Goal: Find specific page/section

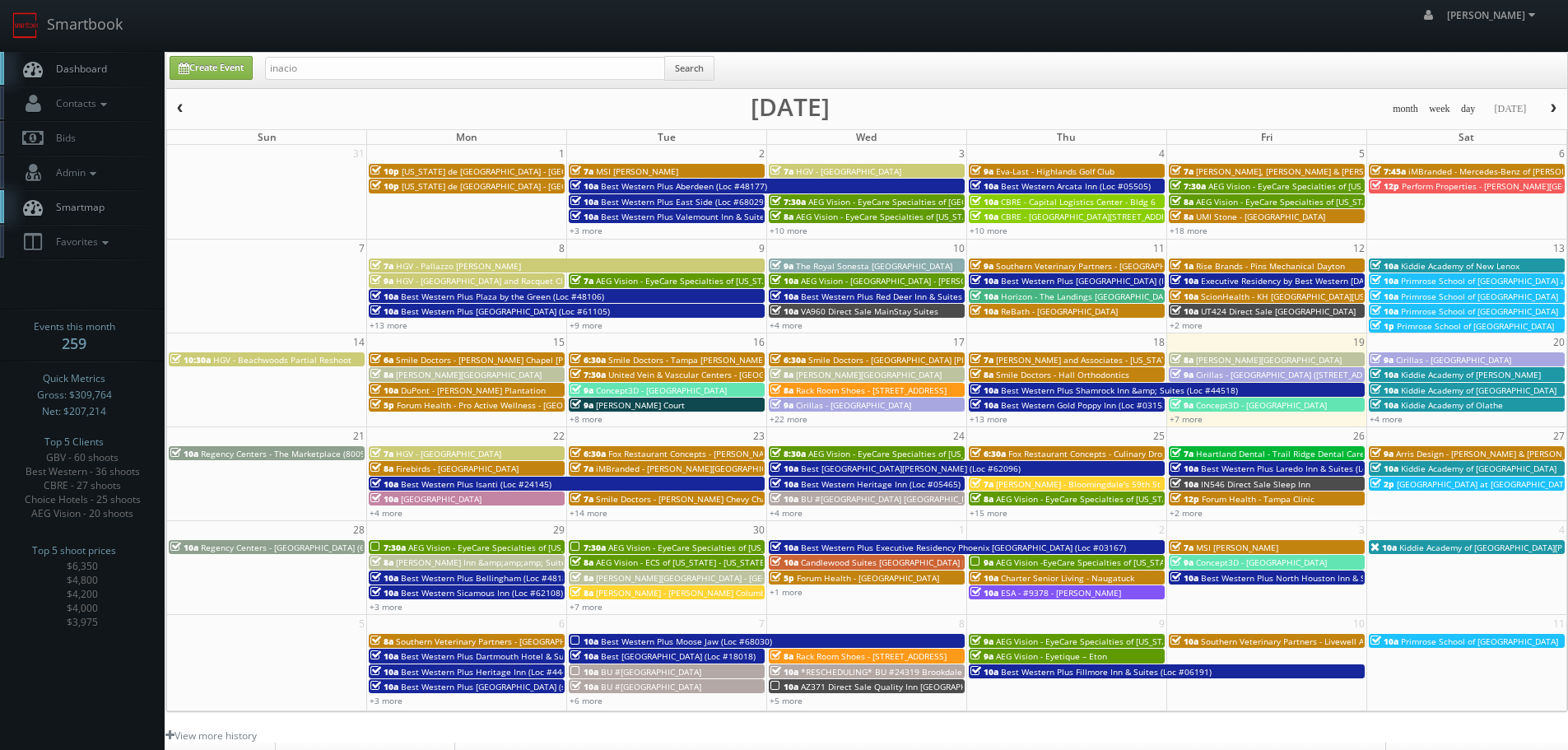
type input "inacio"
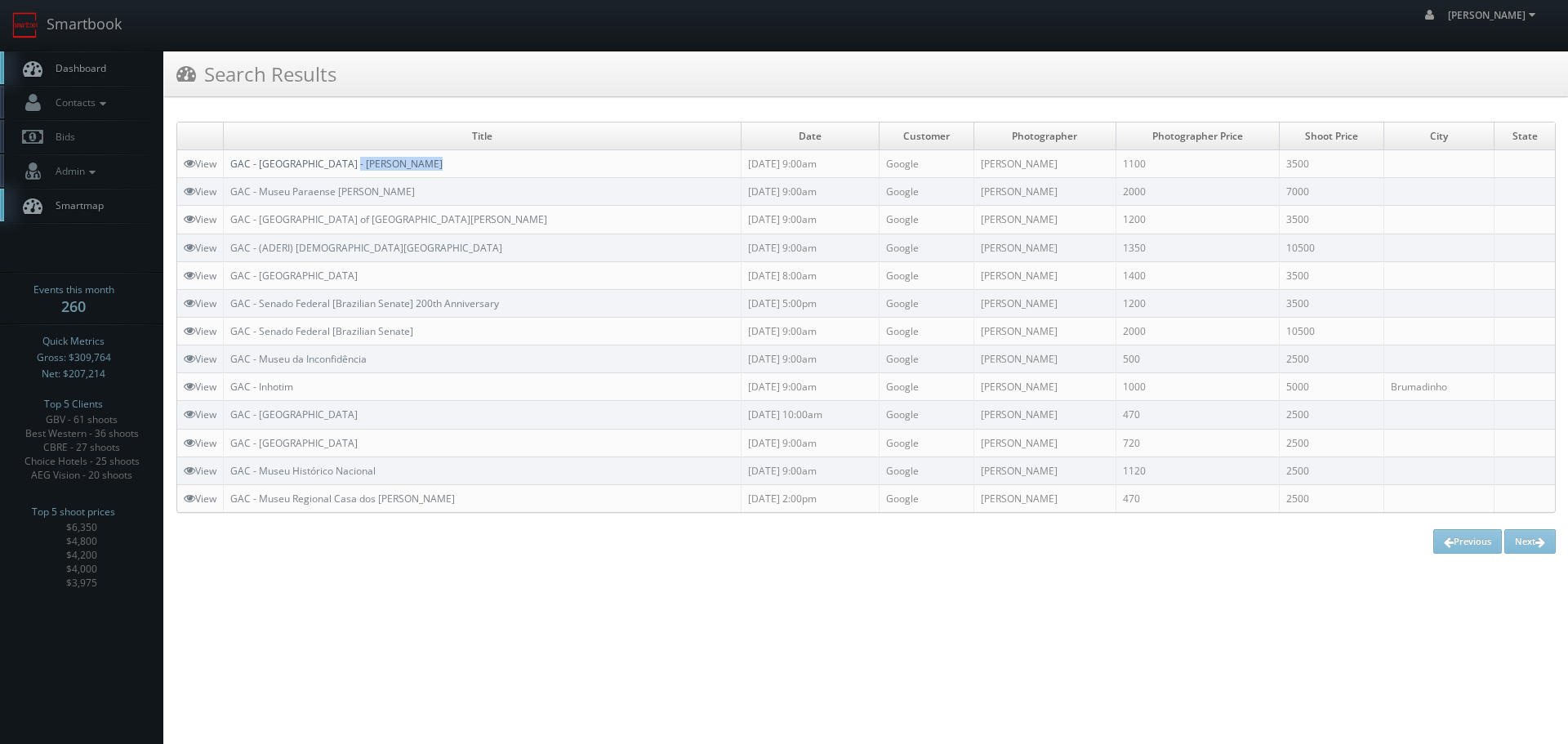
copy link "[PERSON_NAME]"
drag, startPoint x: 449, startPoint y: 159, endPoint x: 358, endPoint y: 168, distance: 91.4
click at [358, 168] on td "GAC - [GEOGRAPHIC_DATA] - [PERSON_NAME]" at bounding box center [483, 164] width 518 height 27
click at [482, 154] on td "GAC - [GEOGRAPHIC_DATA] - [PERSON_NAME]" at bounding box center [483, 164] width 518 height 27
copy link "Museu do Amanhã - [PERSON_NAME]"
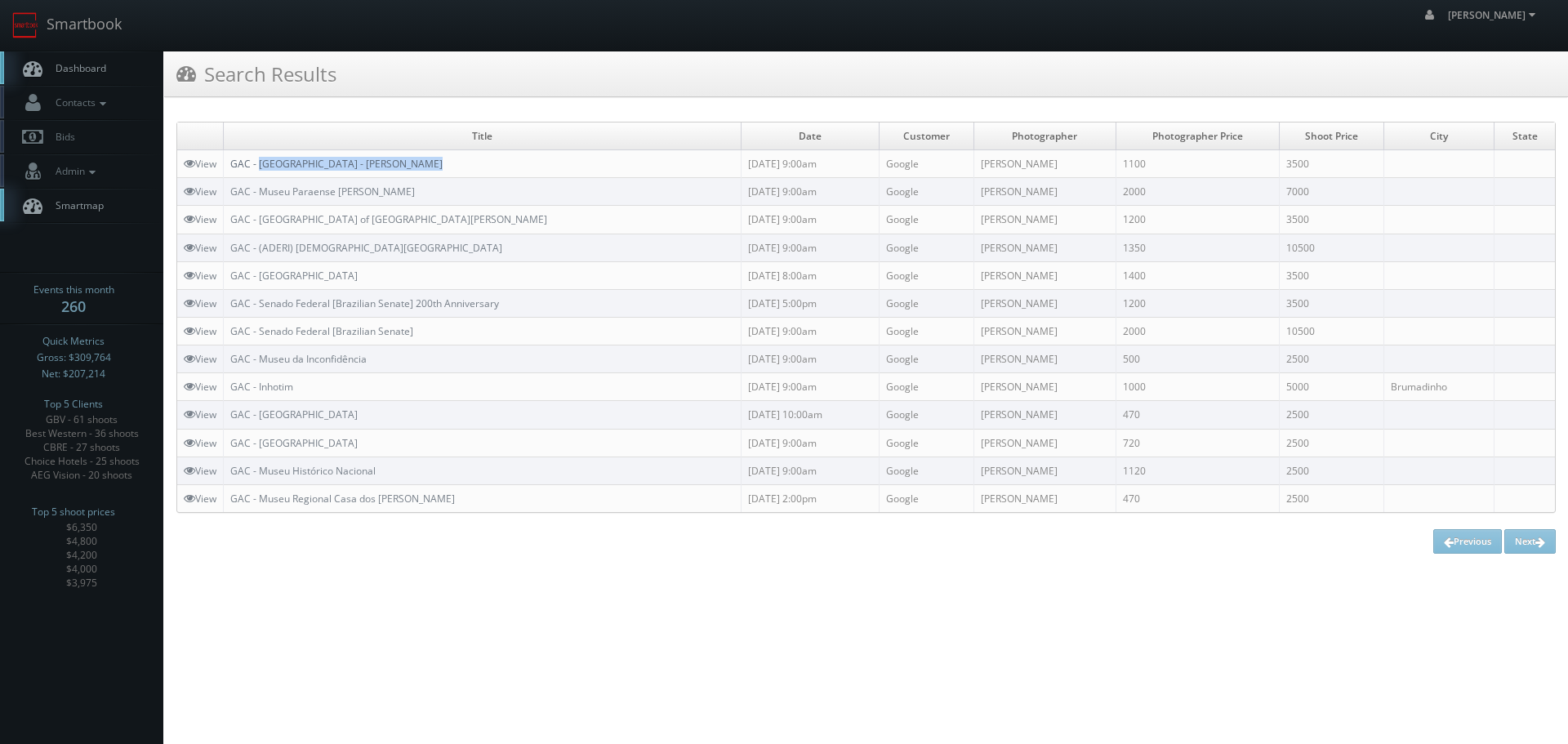
drag, startPoint x: 493, startPoint y: 164, endPoint x: 261, endPoint y: 168, distance: 232.0
click at [261, 168] on td "GAC - [GEOGRAPHIC_DATA] - [PERSON_NAME]" at bounding box center [483, 164] width 518 height 27
